Goal: Complete application form

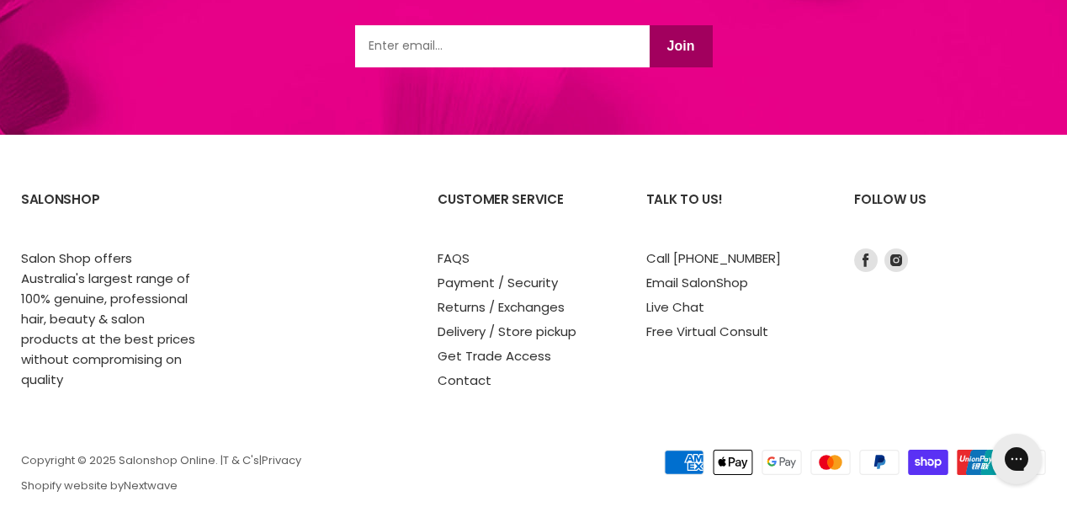
scroll to position [2356, 0]
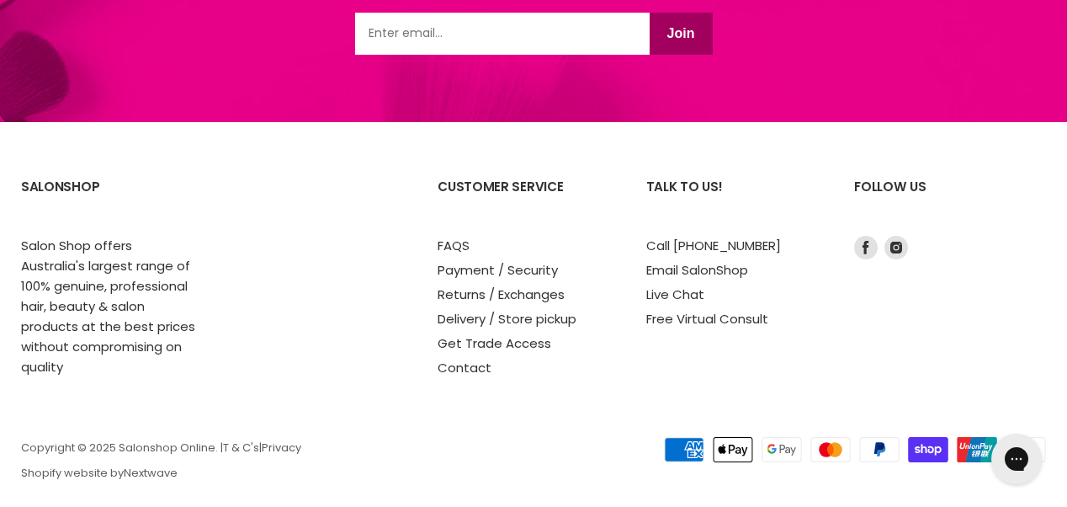
click at [475, 358] on li "Contact" at bounding box center [525, 368] width 175 height 20
click at [470, 359] on link "Contact" at bounding box center [465, 368] width 54 height 18
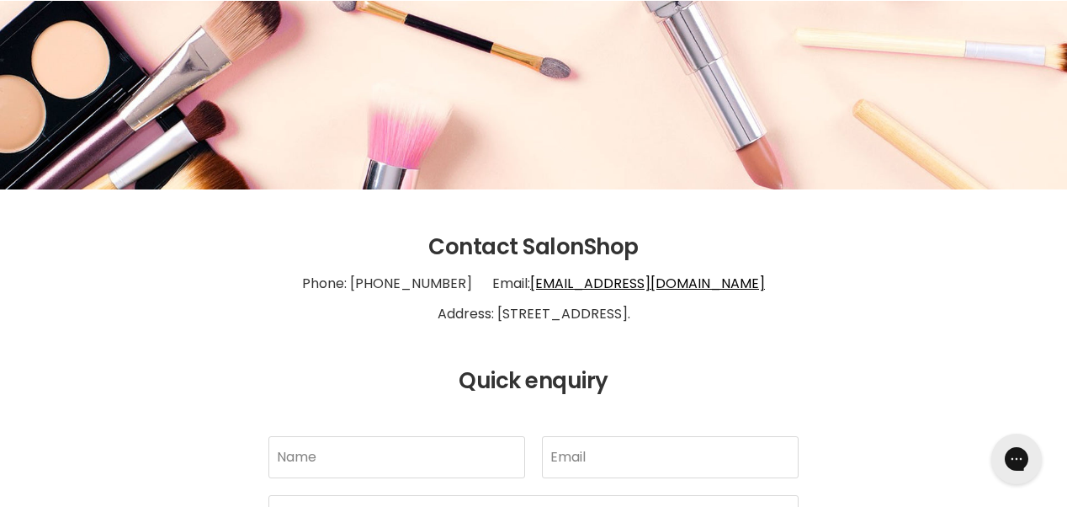
scroll to position [263, 0]
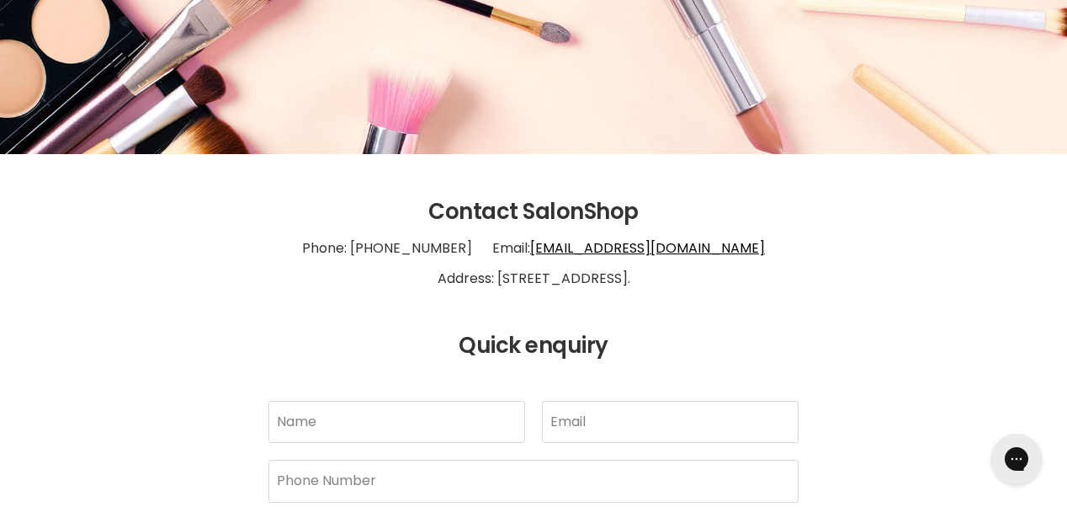
drag, startPoint x: 442, startPoint y: 279, endPoint x: 728, endPoint y: 284, distance: 286.3
click at [728, 284] on p "Phone: 1300 658 563 Email: info@salonshoponline.com.au Address: 1/21 Trinder Av…" at bounding box center [533, 263] width 1025 height 77
copy p "1/21 Trinder Ave Maroochydore 4558."
click at [925, 280] on p "Phone: 1300 658 563 Email: info@salonshoponline.com.au Address: 1/21 Trinder Av…" at bounding box center [533, 263] width 1025 height 77
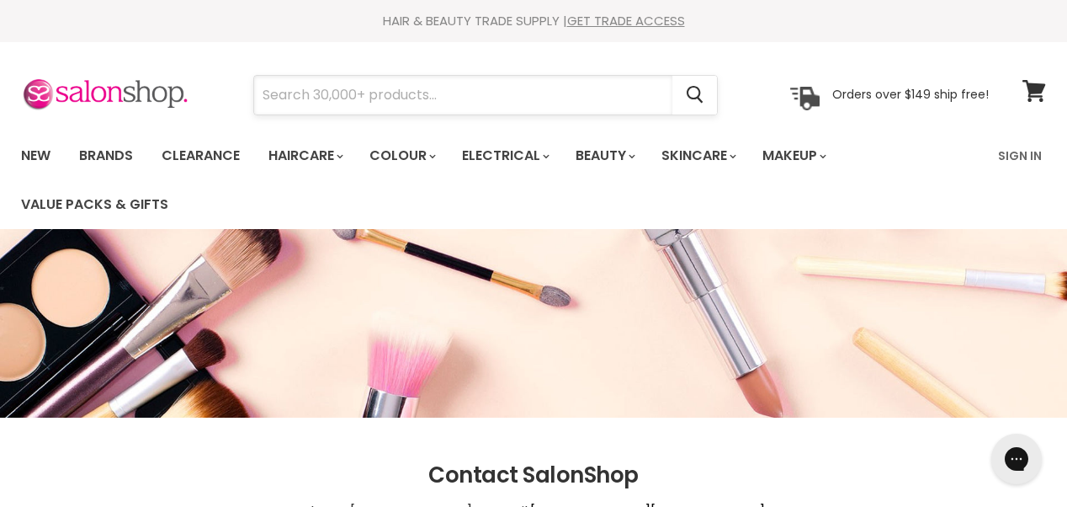
click at [419, 92] on input "Search" at bounding box center [463, 95] width 418 height 39
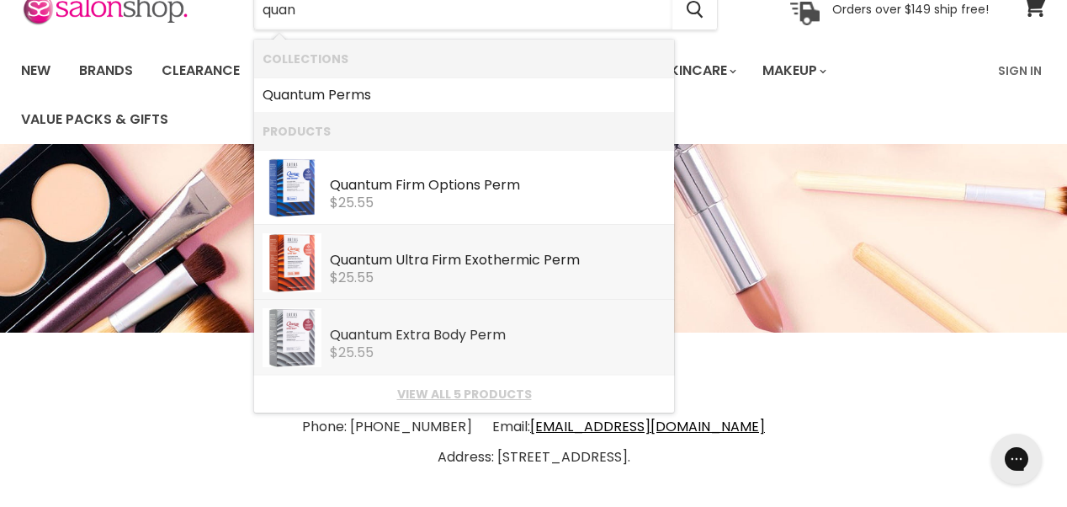
scroll to position [86, 0]
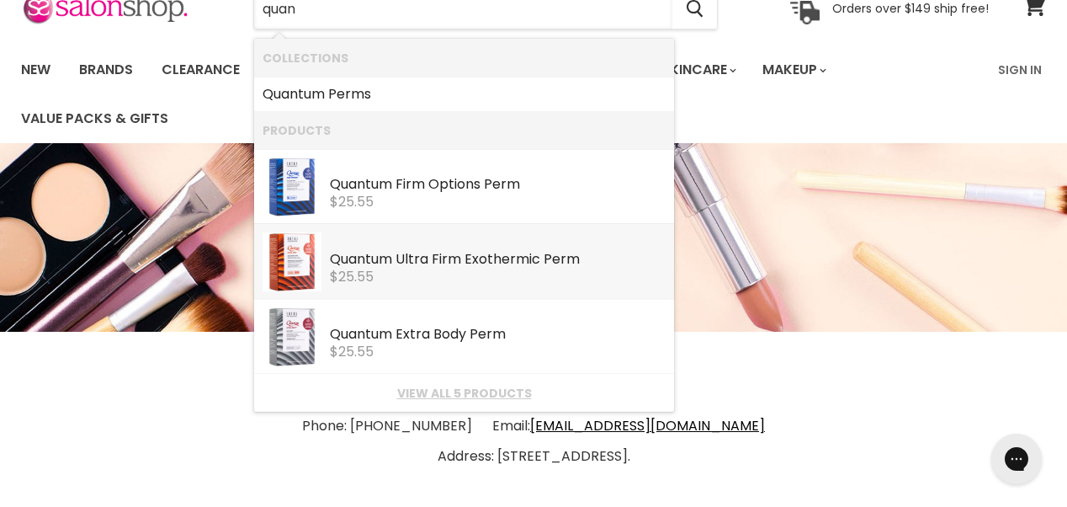
type input "quan"
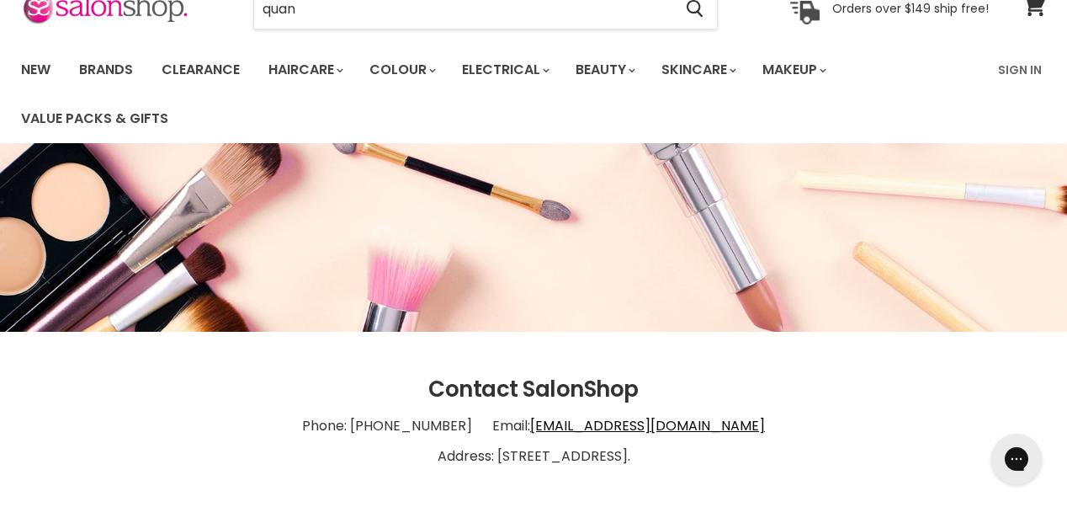
click at [793, 310] on img "Main content" at bounding box center [533, 237] width 1067 height 189
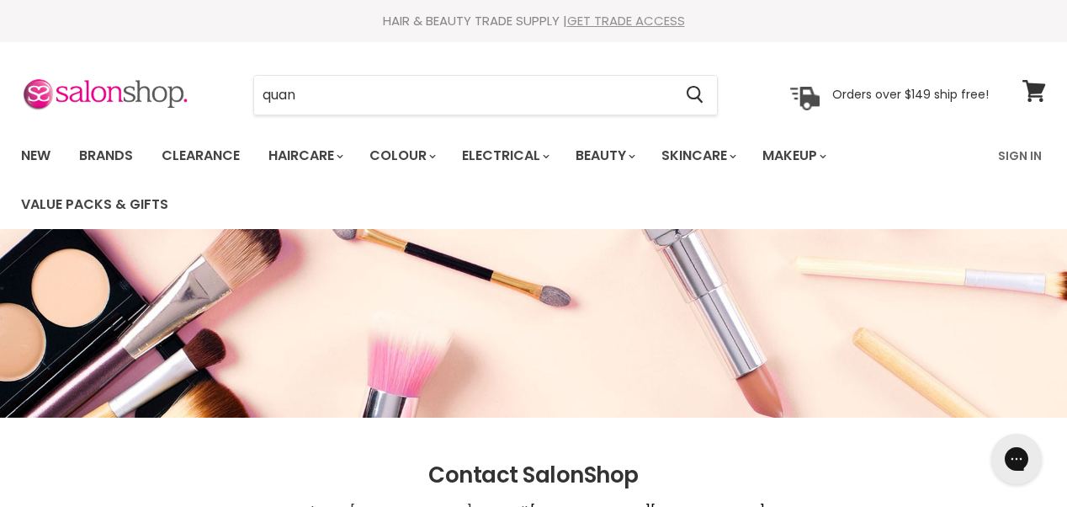
click at [621, 19] on link "GET TRADE ACCESS" at bounding box center [626, 21] width 118 height 18
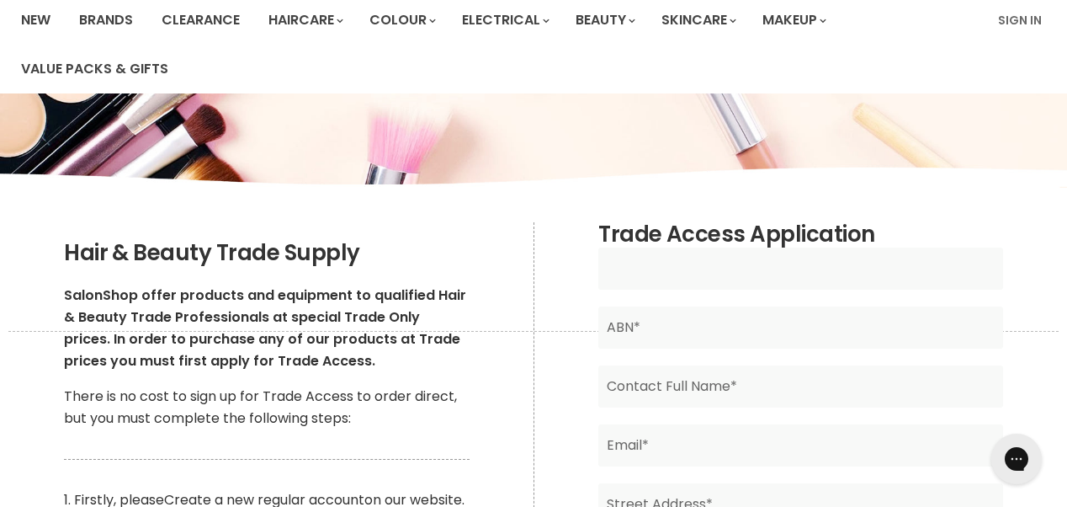
click at [738, 276] on input "Main content" at bounding box center [801, 268] width 405 height 42
click at [725, 279] on input "Main content" at bounding box center [801, 268] width 405 height 42
type input "Riverside Coiffure"
type input "Lacey Pho"
type input "loanne_pho@yahoo.com.au"
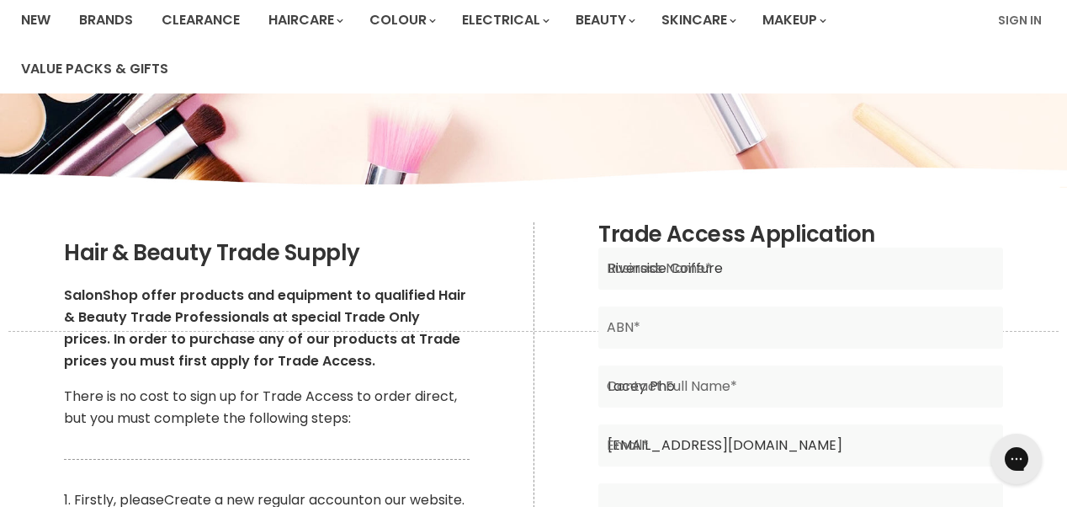
type input "83 Englefield Road"
type input "Oxley"
type input "4075"
type input "Queensland"
type input "Australia"
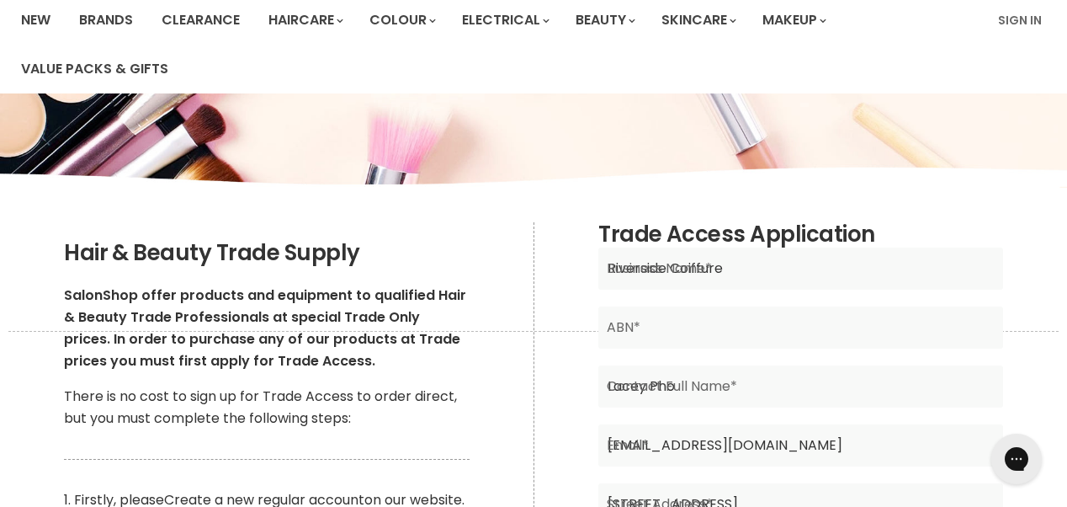
type input "0412488147"
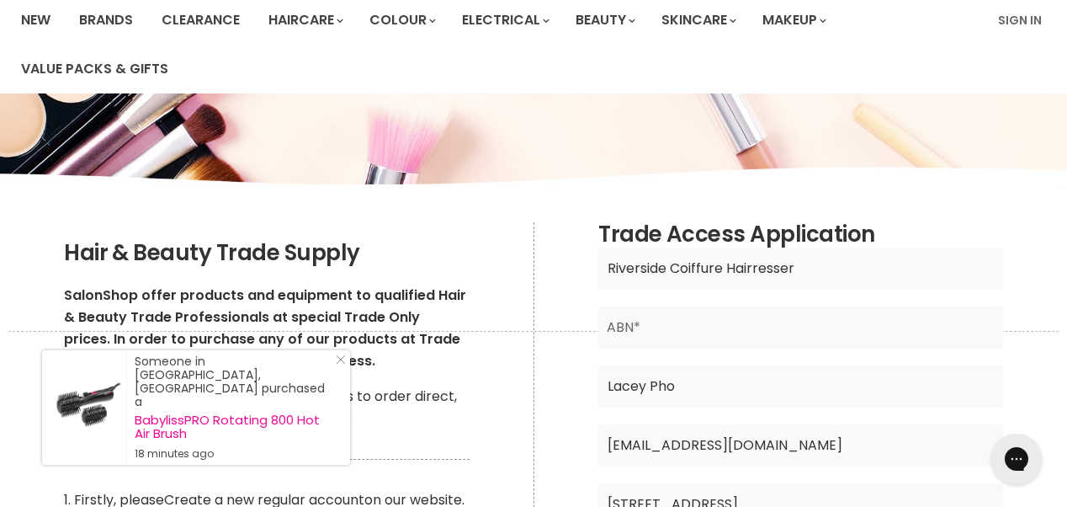
type input "Riverside Coiffure Hairresser"
click at [770, 331] on input "Main content" at bounding box center [801, 327] width 405 height 42
